Goal: Transaction & Acquisition: Purchase product/service

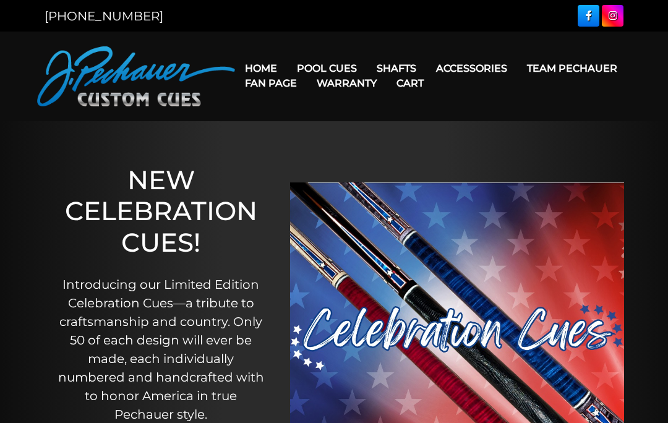
click at [392, 111] on link "JP Series (T) – NEW" at bounding box center [378, 103] width 180 height 17
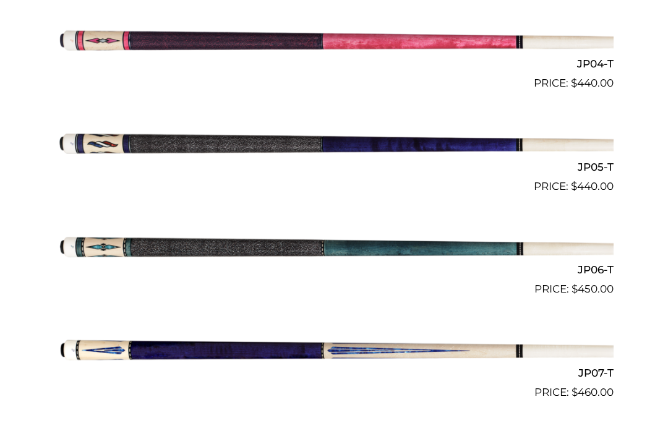
scroll to position [725, 0]
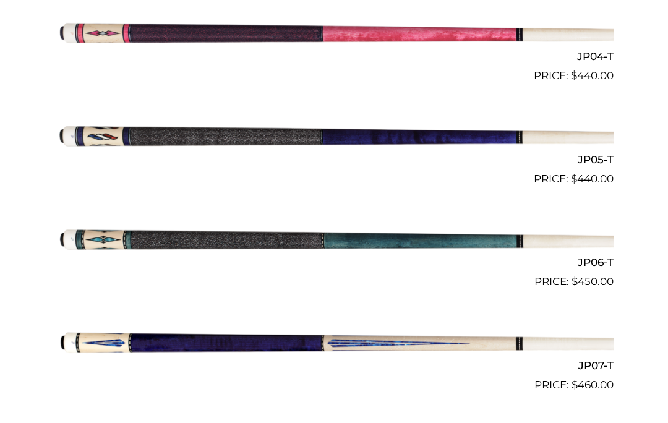
click at [528, 239] on img at bounding box center [333, 238] width 559 height 93
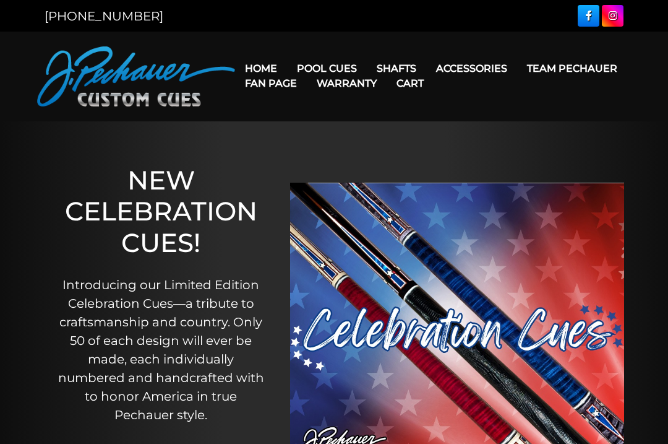
click at [525, 85] on link "Rogue 2 Carbon Fiber Shaft" at bounding box center [474, 85] width 213 height 17
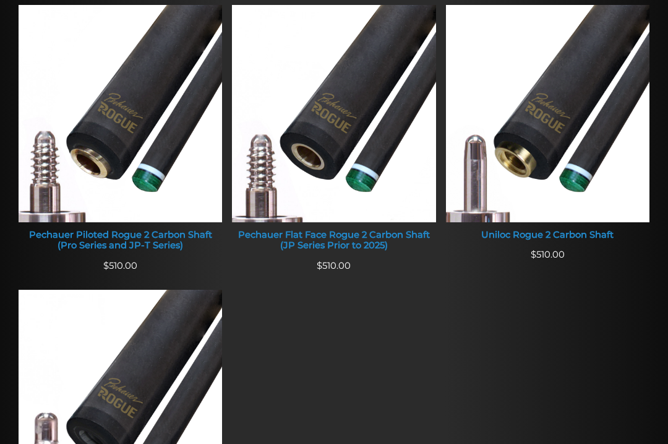
scroll to position [530, 0]
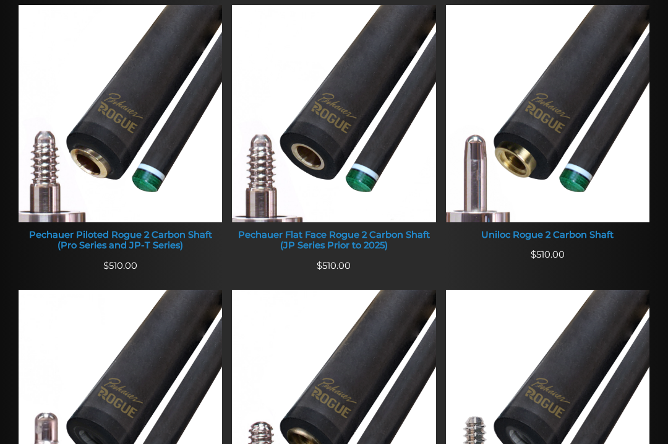
click at [339, 155] on img at bounding box center [334, 114] width 204 height 217
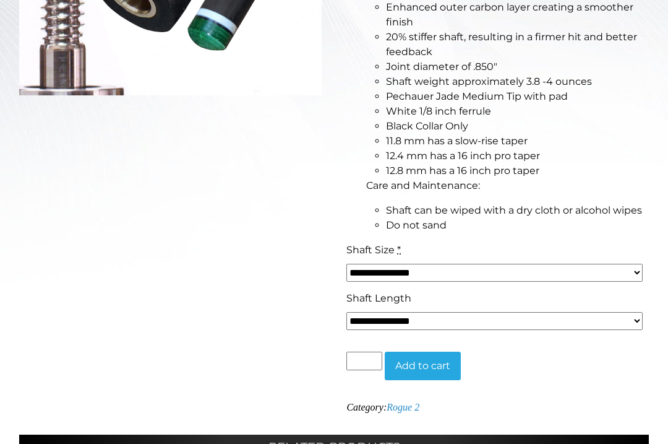
scroll to position [436, 0]
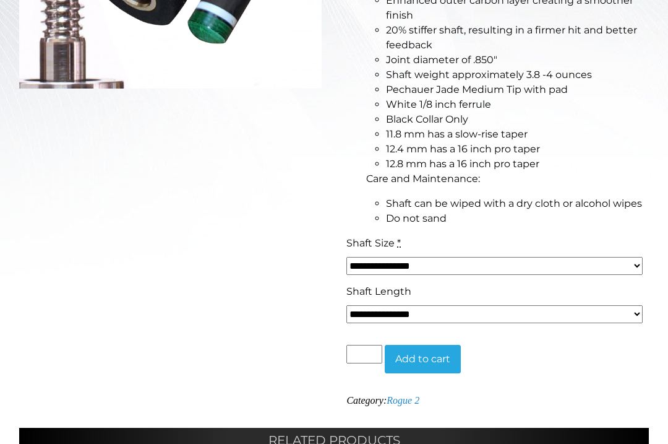
click at [606, 259] on select "**********" at bounding box center [494, 266] width 296 height 18
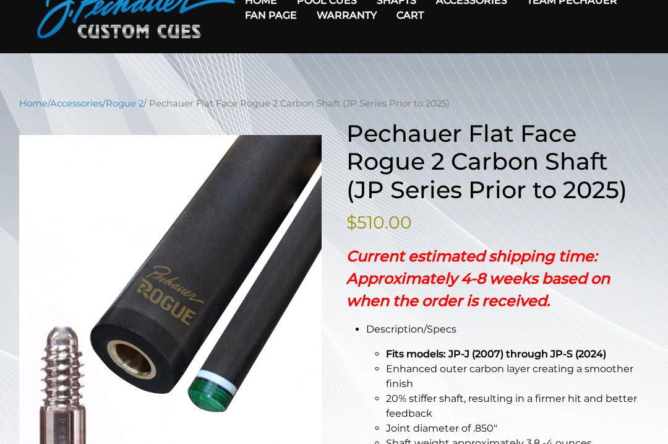
scroll to position [0, 0]
